Goal: Information Seeking & Learning: Understand process/instructions

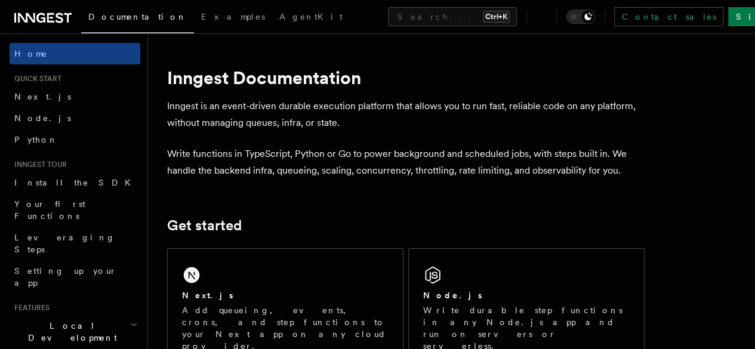
click at [111, 100] on link "Next.js" at bounding box center [75, 96] width 131 height 21
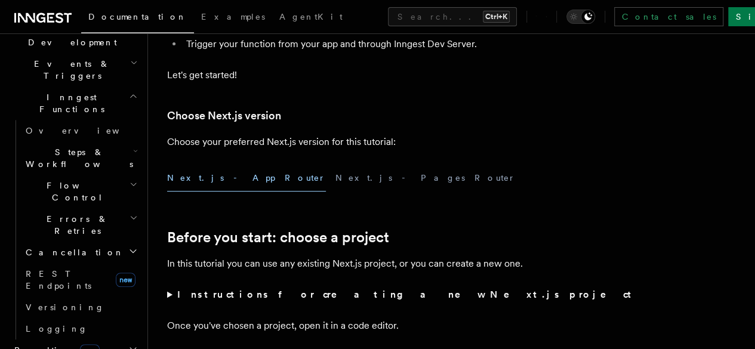
scroll to position [296, 0]
click at [111, 339] on h2 "Realtime new" at bounding box center [75, 349] width 131 height 21
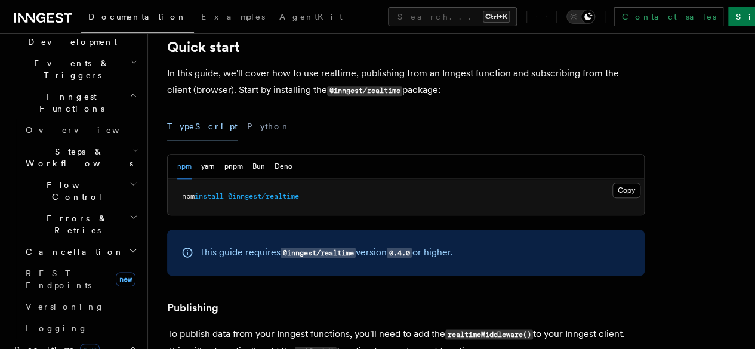
scroll to position [527, 0]
click at [612, 197] on button "Copy Copied" at bounding box center [626, 190] width 28 height 16
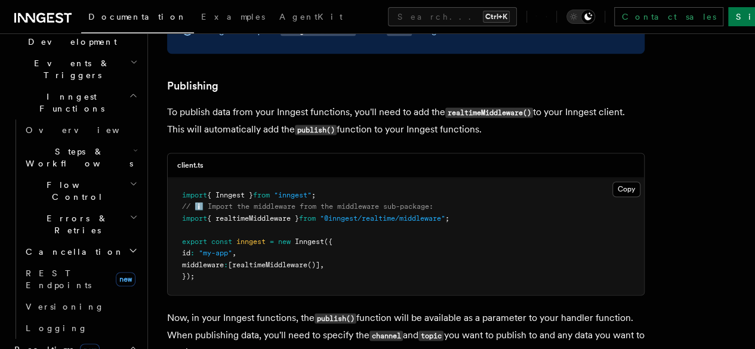
scroll to position [751, 0]
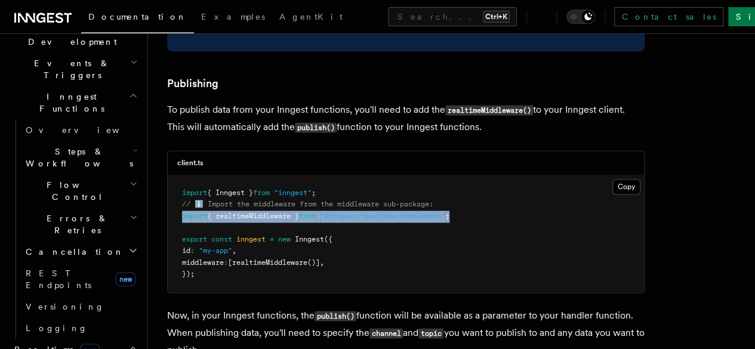
drag, startPoint x: 183, startPoint y: 234, endPoint x: 467, endPoint y: 235, distance: 284.0
click at [467, 235] on pre "import { Inngest } from "inngest" ; // ℹ️ Import the middleware from the middle…" at bounding box center [406, 233] width 476 height 117
copy span "import { realtimeMiddleware } from "@inngest/realtime/middleware" ;"
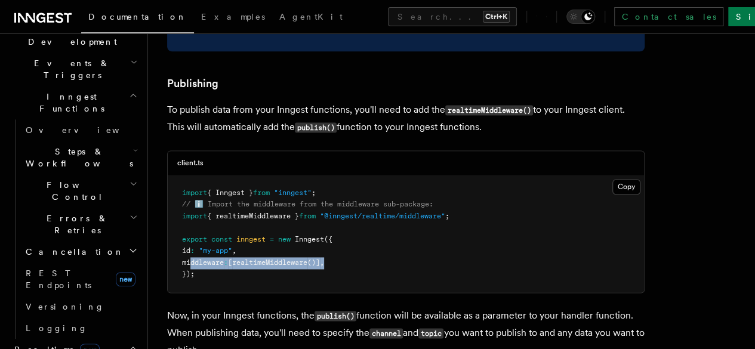
drag, startPoint x: 190, startPoint y: 277, endPoint x: 344, endPoint y: 279, distance: 153.9
click at [344, 279] on pre "import { Inngest } from "inngest" ; // ℹ️ Import the middleware from the middle…" at bounding box center [406, 233] width 476 height 117
copy span "middleware : [ realtimeMiddleware ()] ,"
click at [403, 282] on pre "import { Inngest } from "inngest" ; // ℹ️ Import the middleware from the middle…" at bounding box center [406, 233] width 476 height 117
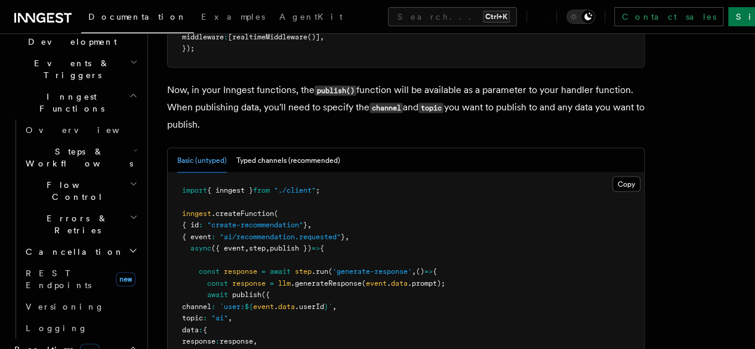
scroll to position [977, 0]
click at [287, 172] on button "Typed channels (recommended)" at bounding box center [288, 159] width 104 height 24
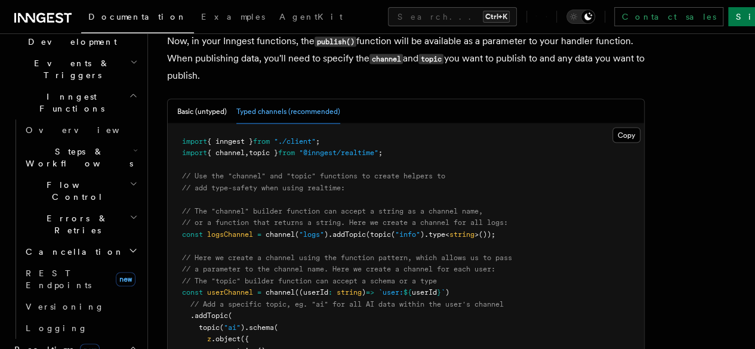
scroll to position [1025, 0]
click at [192, 124] on button "Basic (untyped)" at bounding box center [202, 112] width 50 height 24
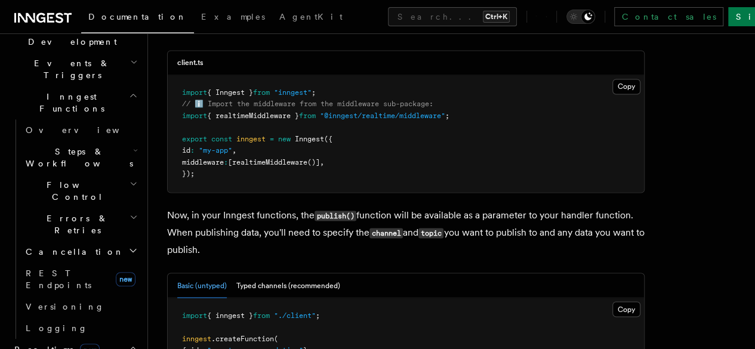
scroll to position [852, 0]
drag, startPoint x: 342, startPoint y: 179, endPoint x: 192, endPoint y: 177, distance: 150.4
click at [192, 177] on pre "import { Inngest } from "inngest" ; // ℹ️ Import the middleware from the middle…" at bounding box center [406, 133] width 476 height 117
copy span "middleware : [ realtimeMiddleware ()] ,"
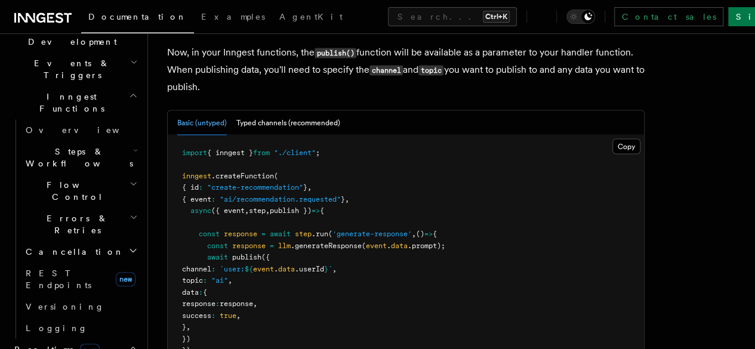
scroll to position [1014, 0]
